Goal: Task Accomplishment & Management: Manage account settings

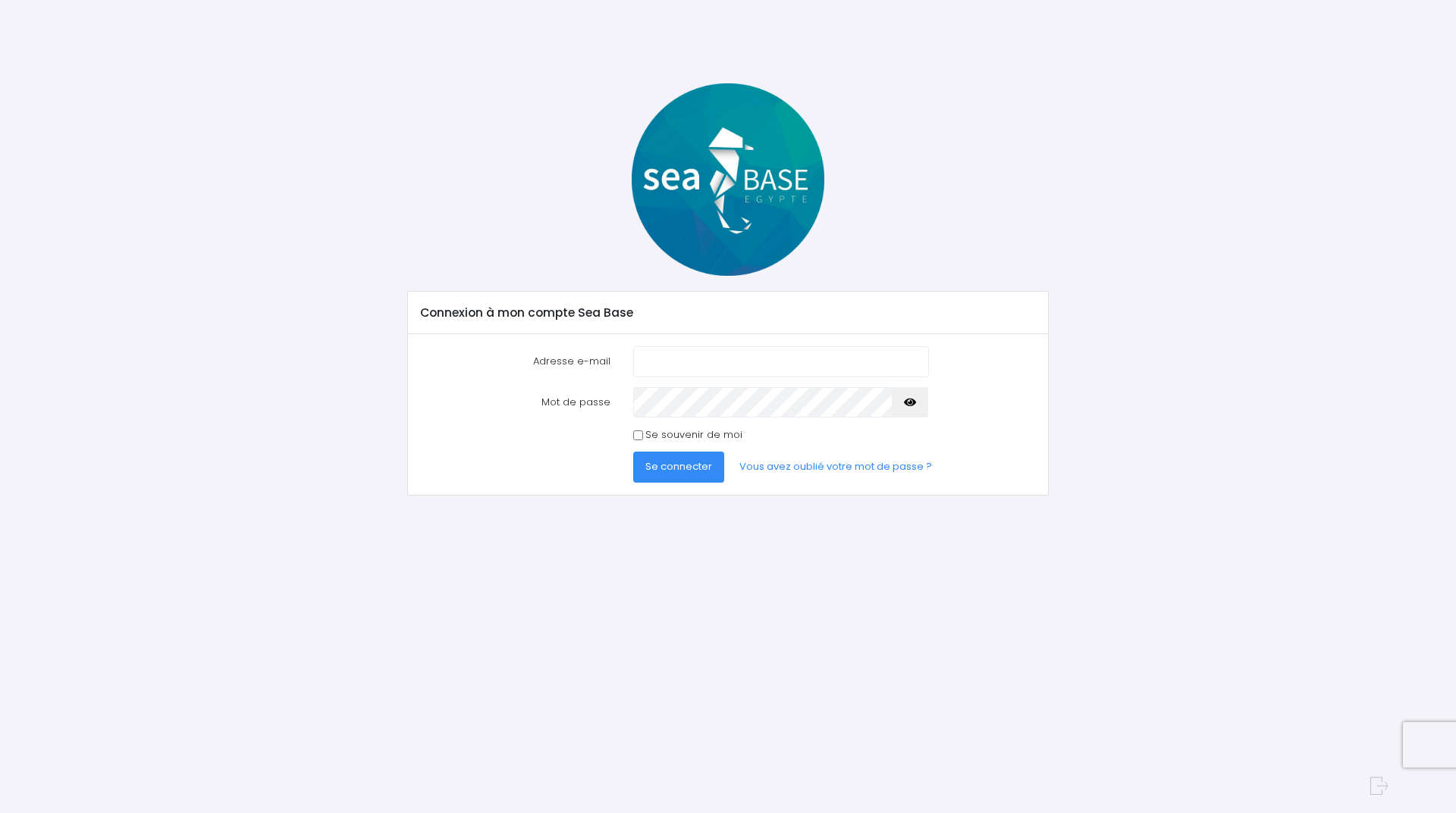
type input "patrick1andrieu@gmail.com"
click at [691, 482] on button "Se connecter" at bounding box center [679, 467] width 91 height 30
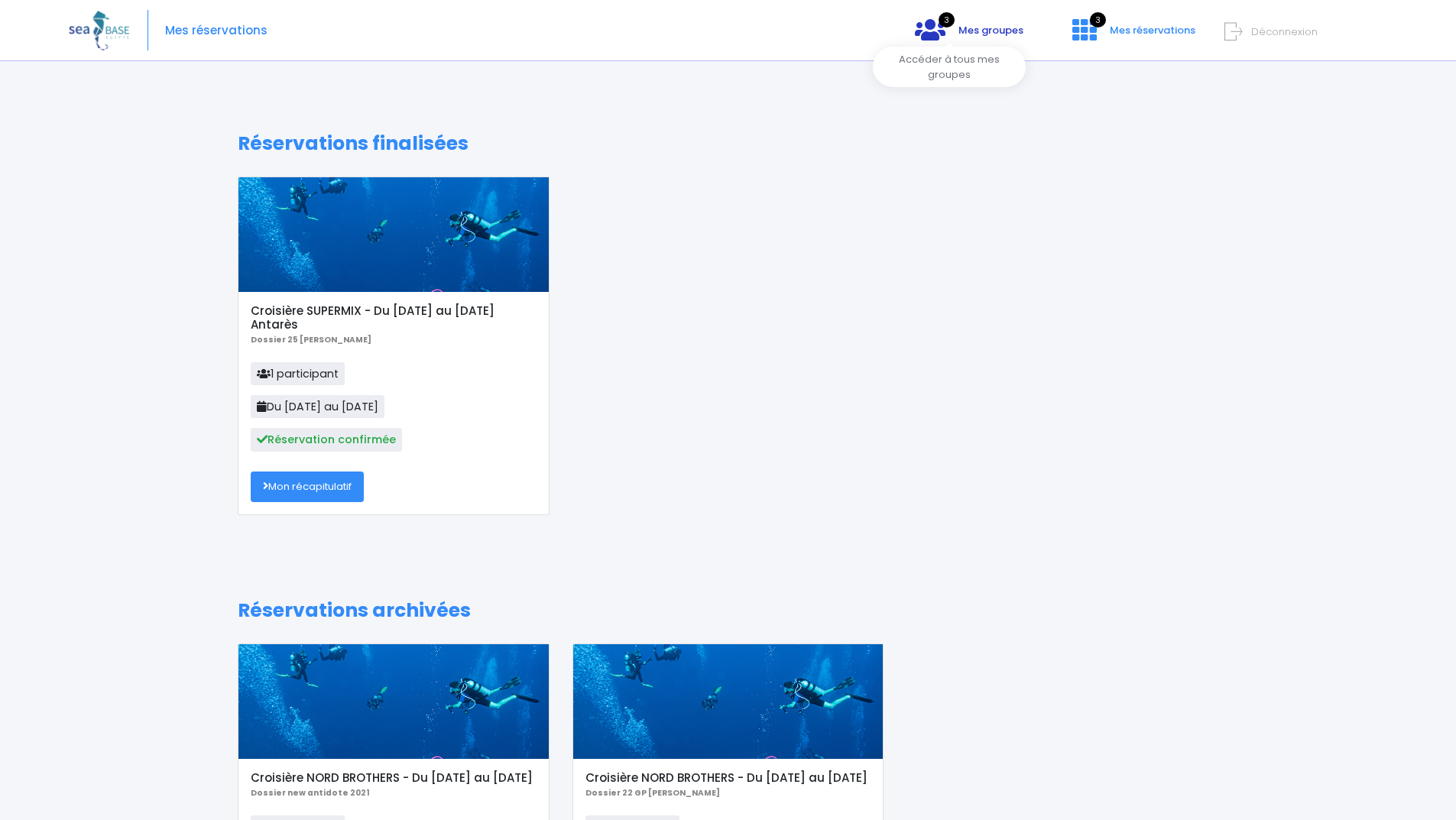
click at [935, 29] on link "3 Mes groupes" at bounding box center [968, 35] width 133 height 14
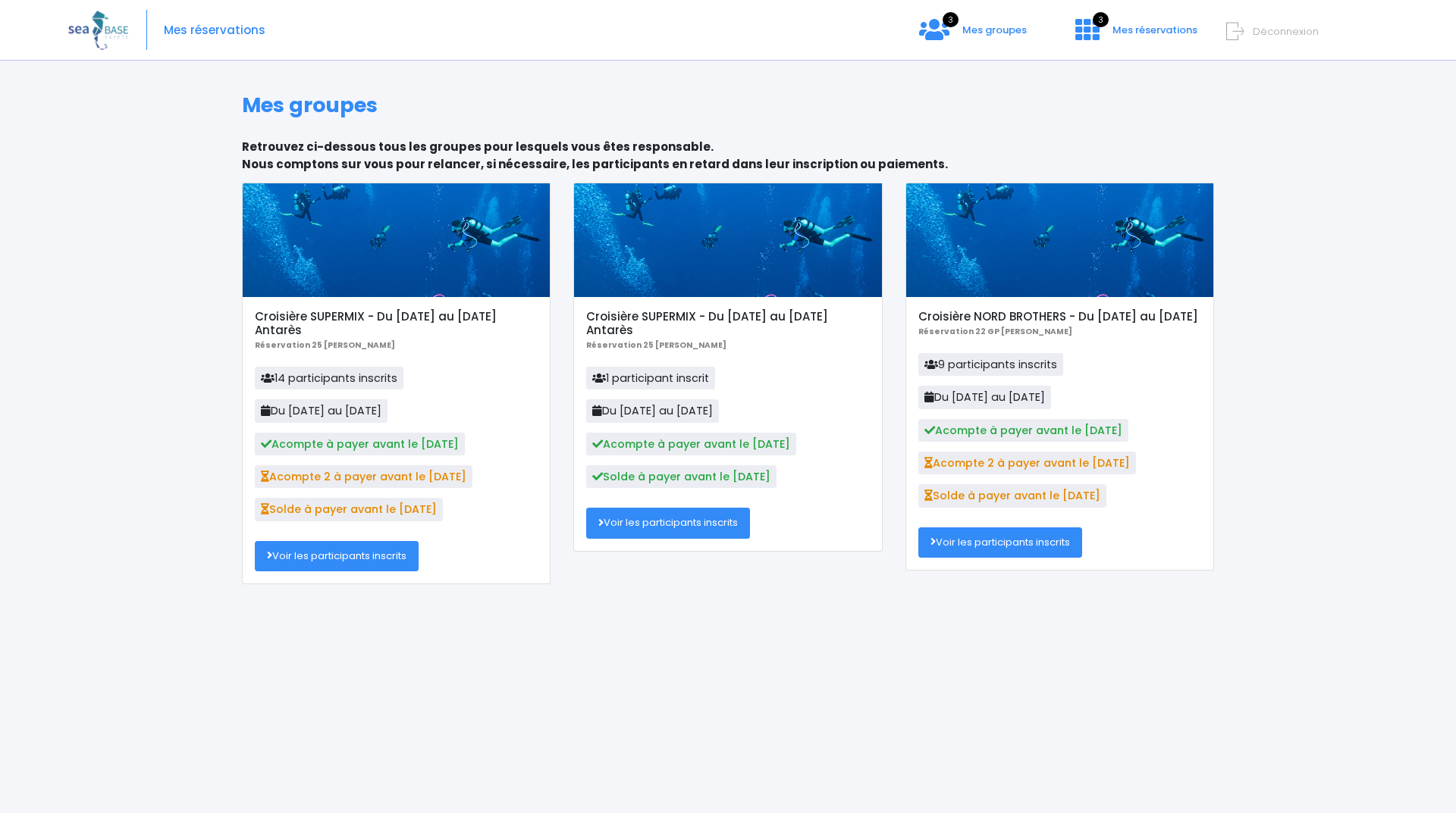
click at [318, 563] on link "Voir les participants inscrits" at bounding box center [336, 557] width 164 height 30
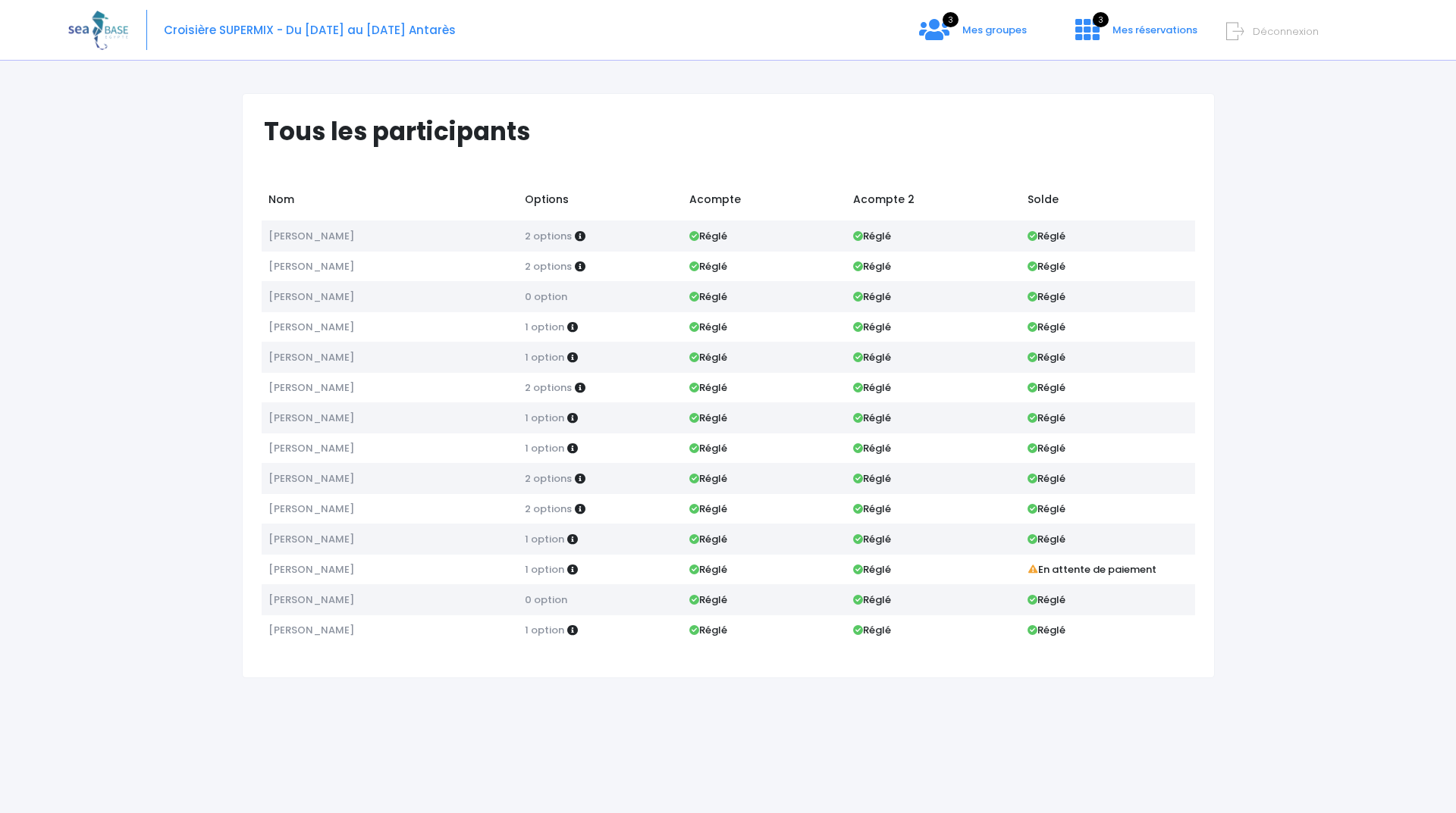
click at [1252, 25] on span "Déconnexion" at bounding box center [1286, 31] width 66 height 14
